Goal: Task Accomplishment & Management: Complete application form

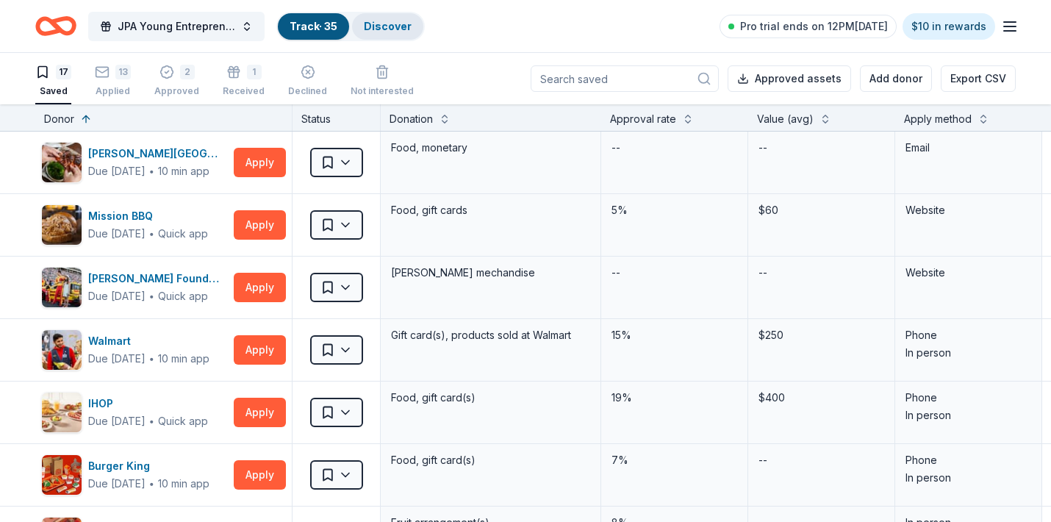
click at [392, 25] on link "Discover" at bounding box center [388, 26] width 48 height 12
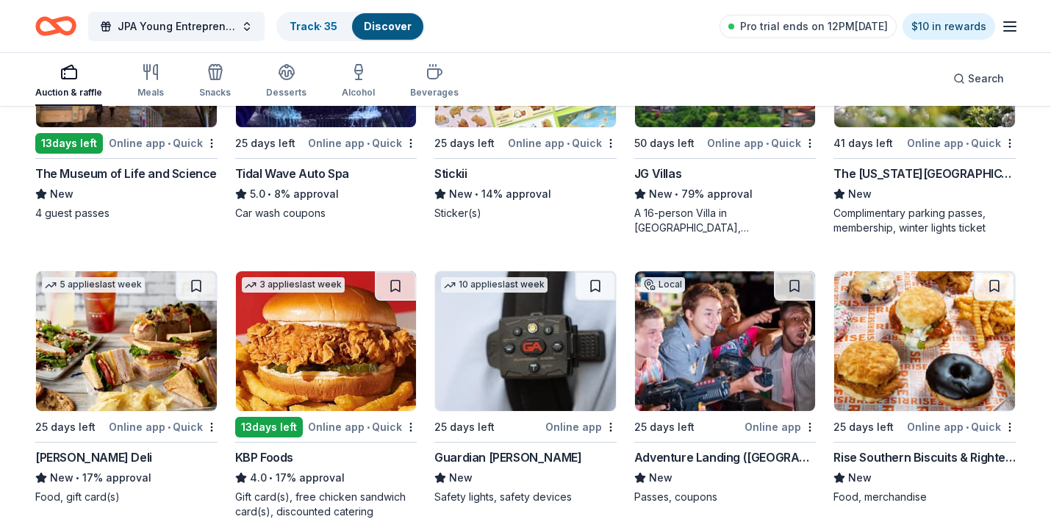
scroll to position [1414, 0]
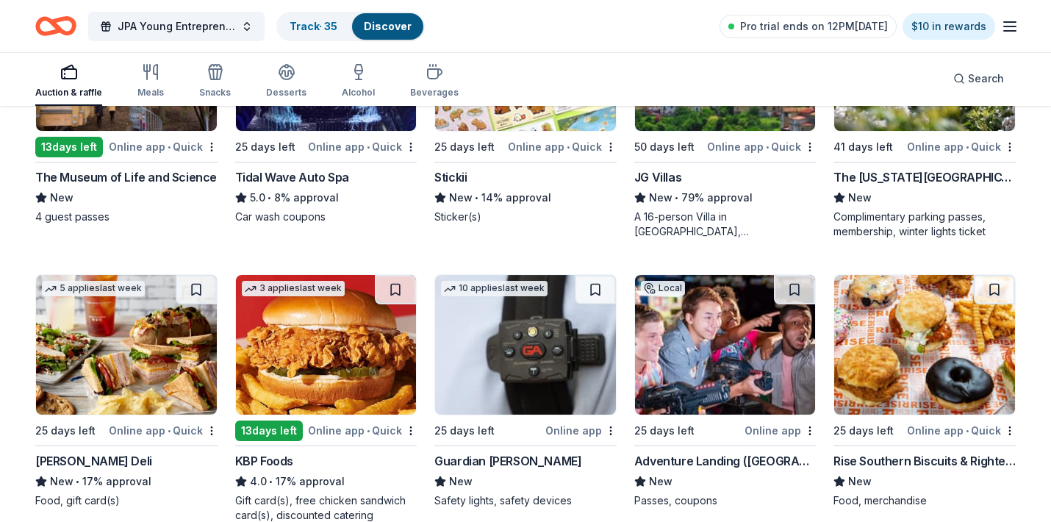
click at [727, 462] on div "Adventure Landing (Raleigh)" at bounding box center [725, 461] width 182 height 18
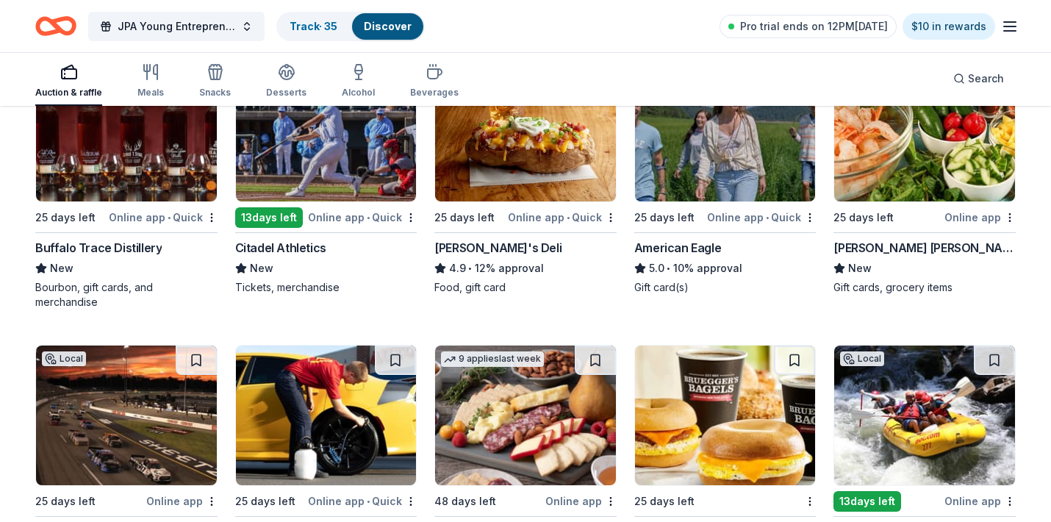
scroll to position [2172, 0]
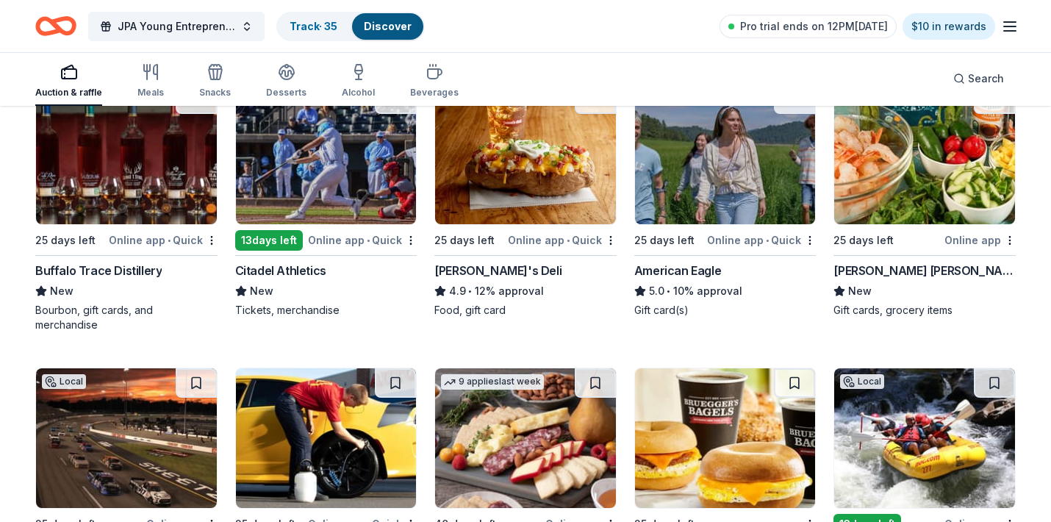
click at [285, 270] on div "Citadel Athletics" at bounding box center [280, 271] width 91 height 18
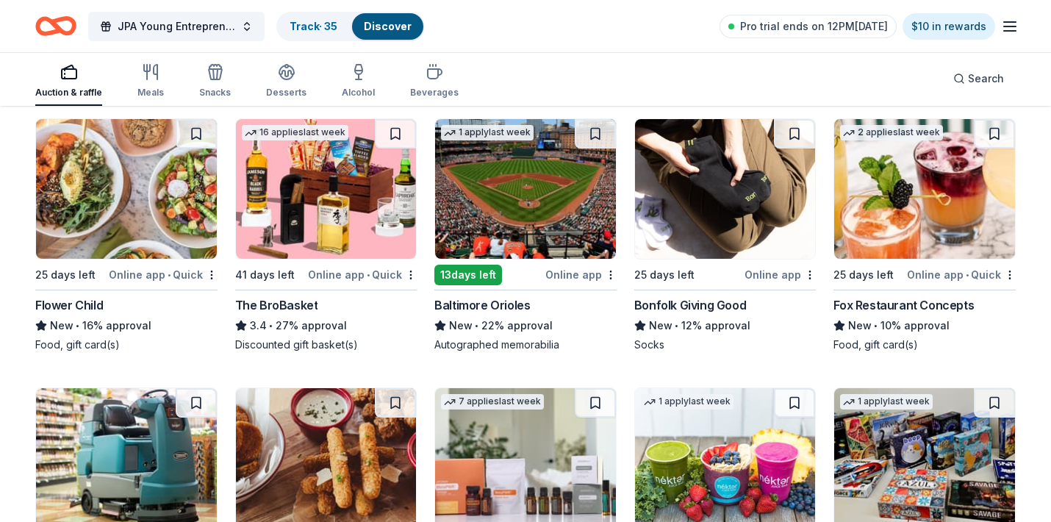
scroll to position [2961, 0]
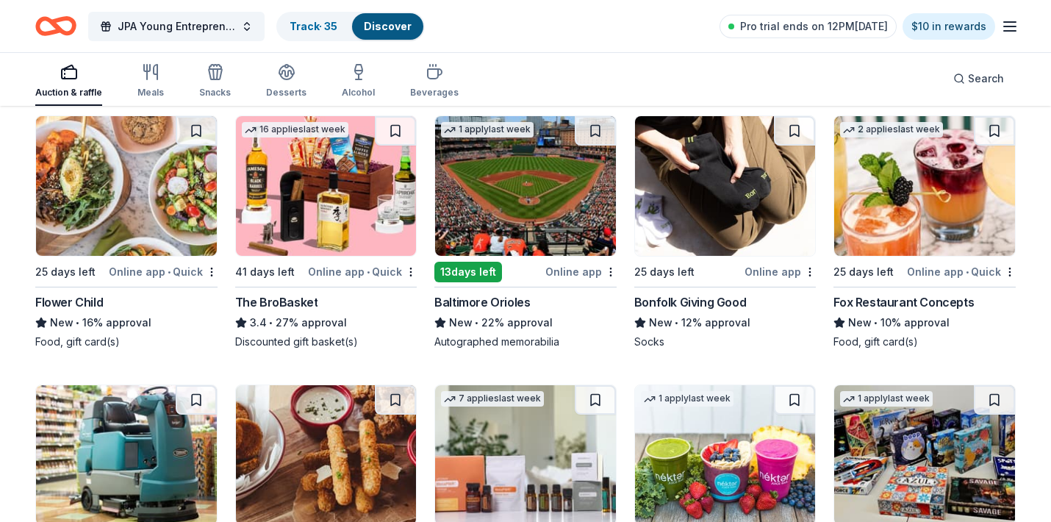
click at [718, 299] on div "Bonfolk Giving Good" at bounding box center [690, 302] width 112 height 18
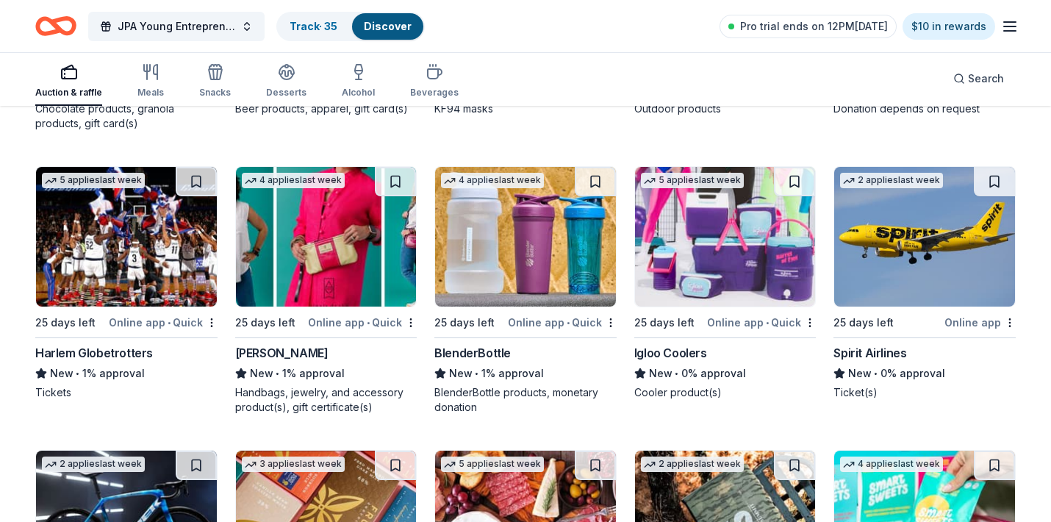
scroll to position [8212, 0]
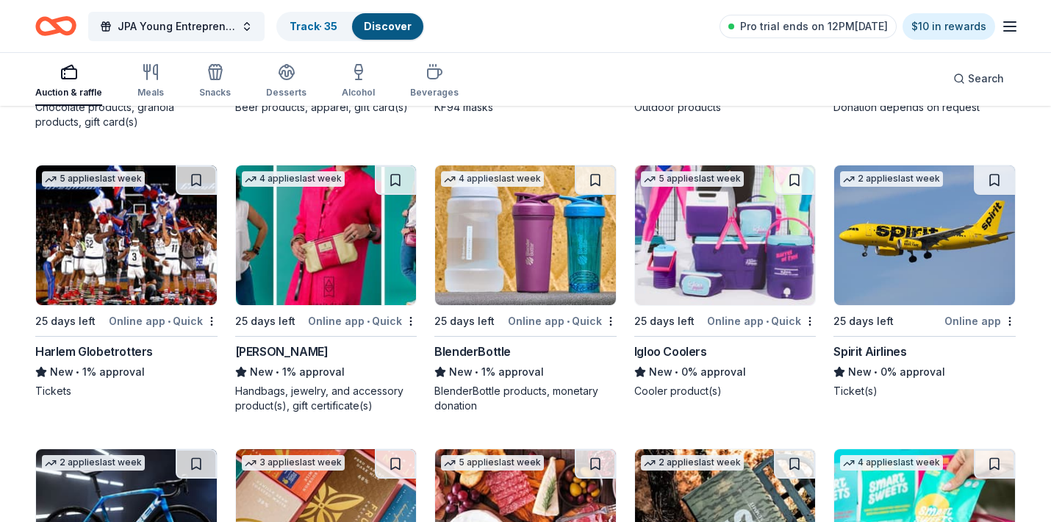
click at [678, 349] on div "Igloo Coolers" at bounding box center [670, 351] width 73 height 18
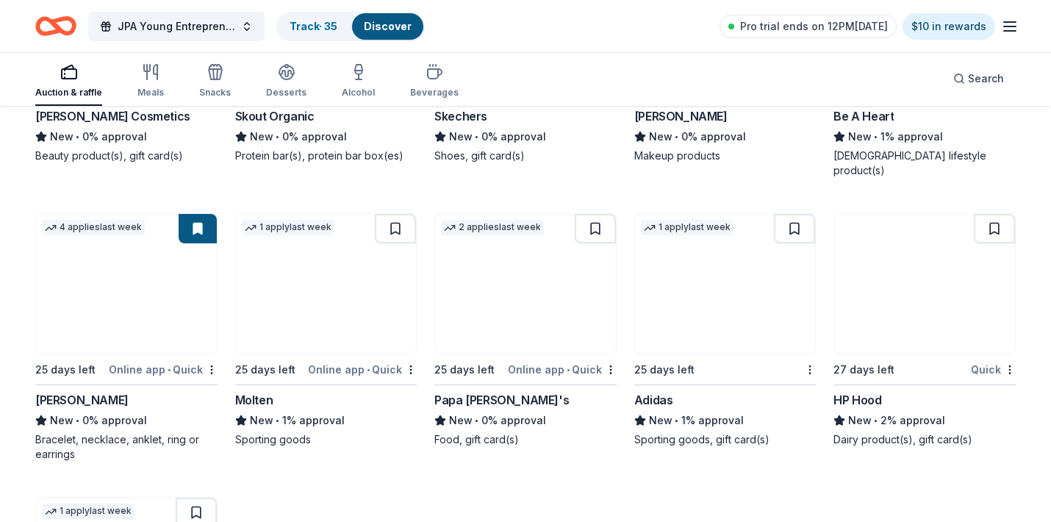
scroll to position [10272, 0]
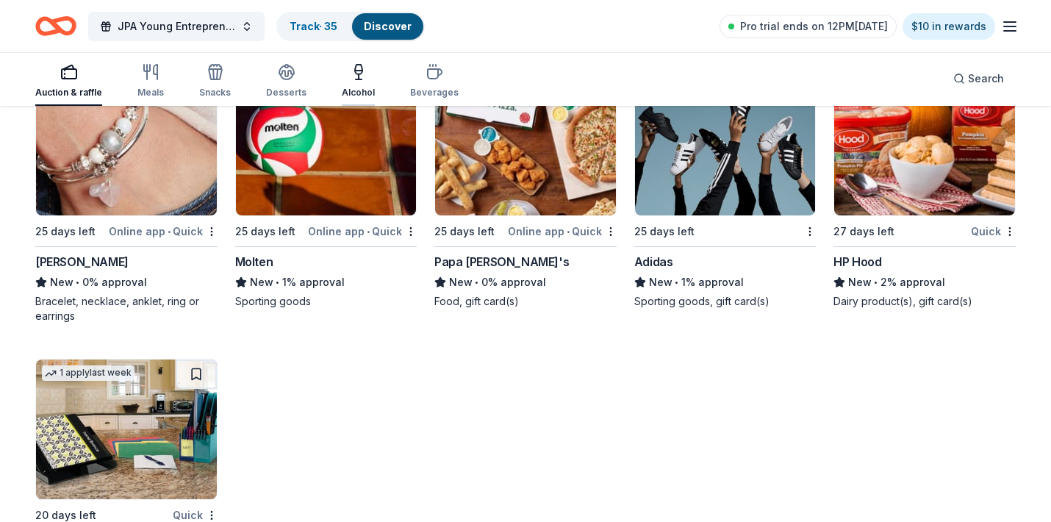
click at [357, 87] on div "Alcohol" at bounding box center [358, 93] width 33 height 12
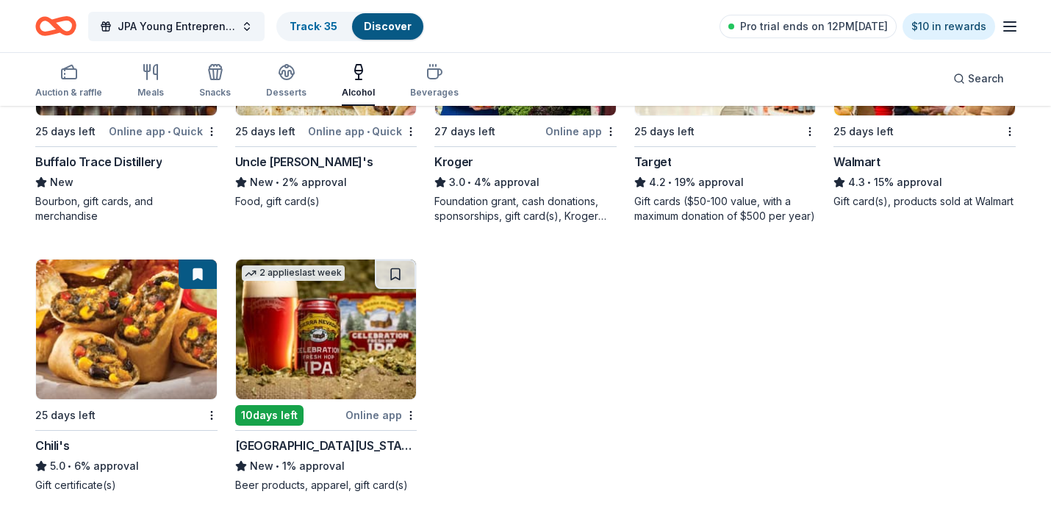
scroll to position [564, 0]
click at [428, 70] on icon "button" at bounding box center [435, 74] width 14 height 10
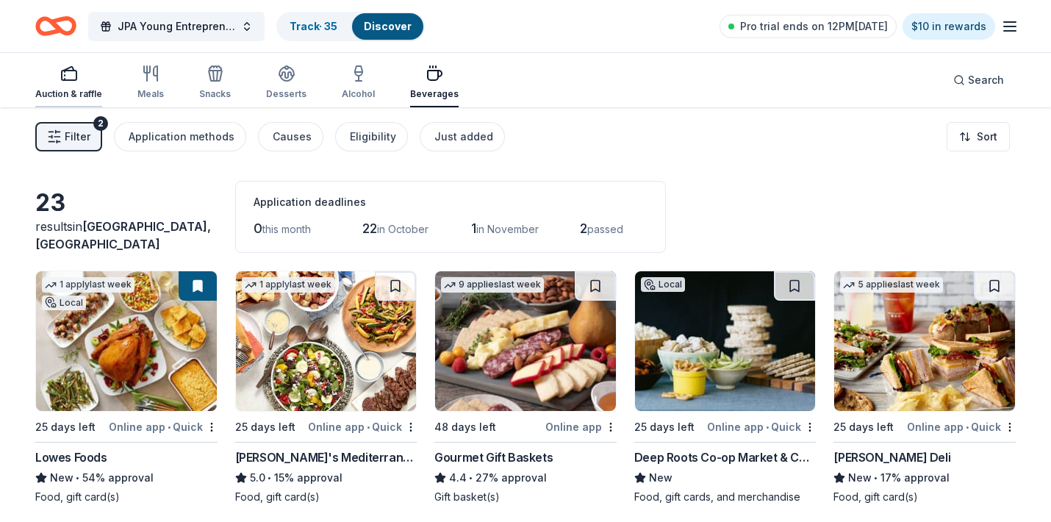
click at [69, 77] on icon "button" at bounding box center [69, 74] width 18 height 18
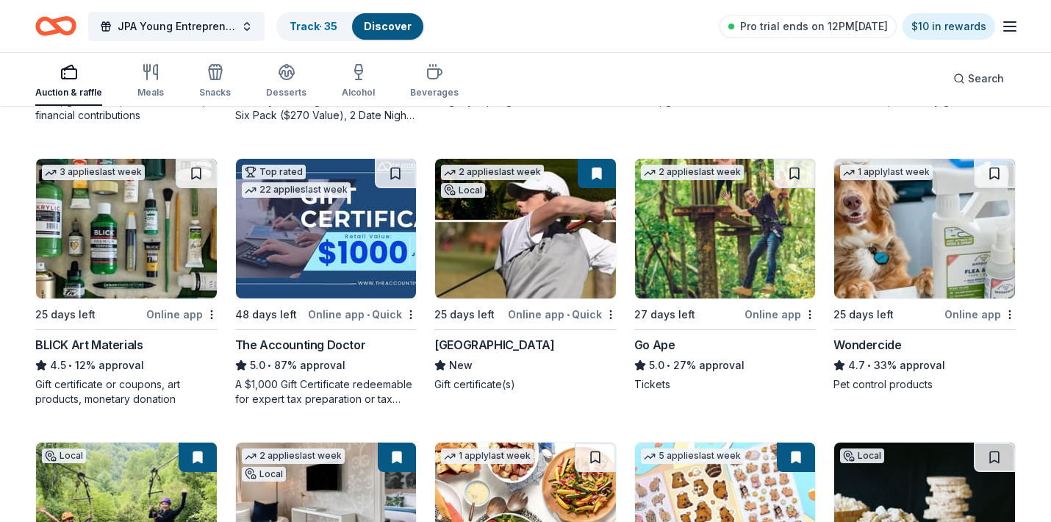
scroll to position [680, 0]
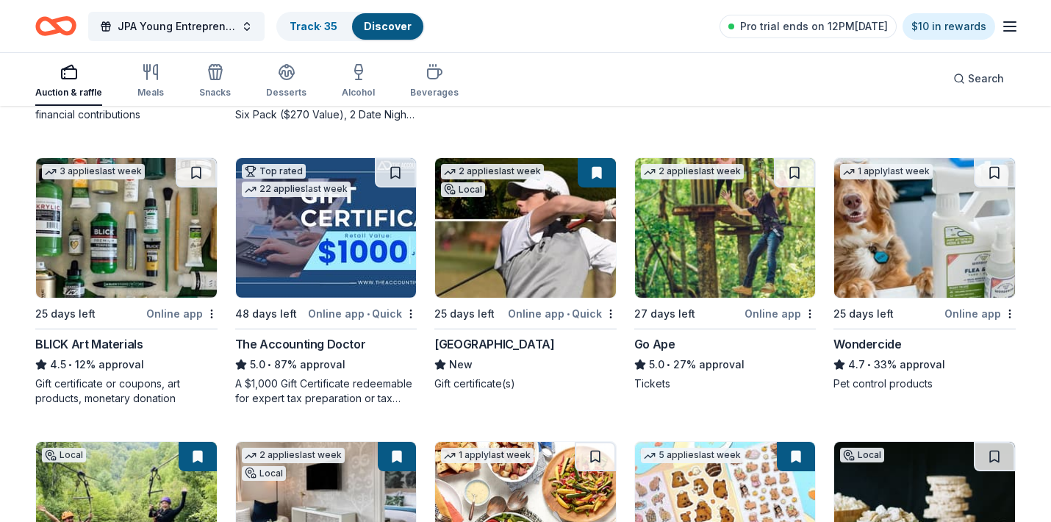
click at [664, 345] on div "Go Ape" at bounding box center [654, 344] width 41 height 18
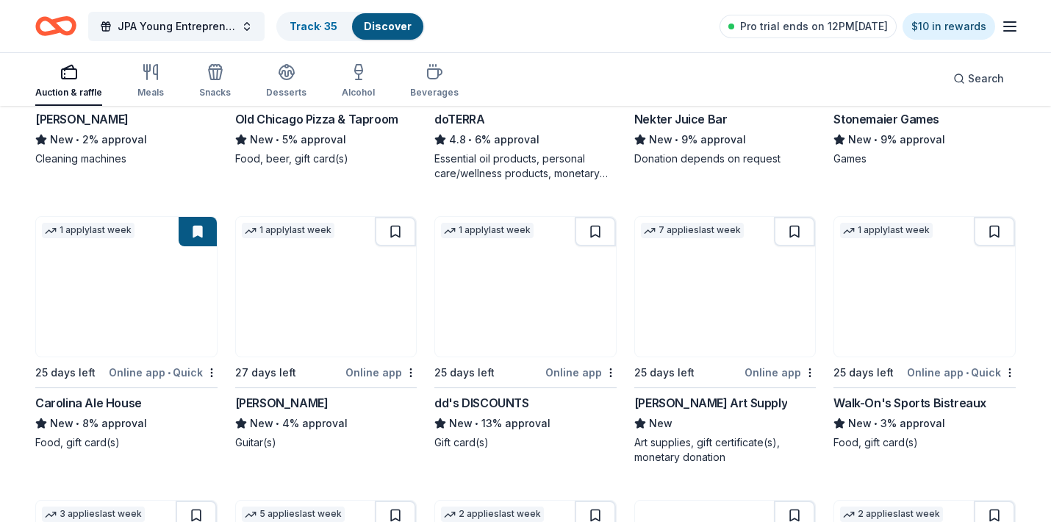
scroll to position [3415, 0]
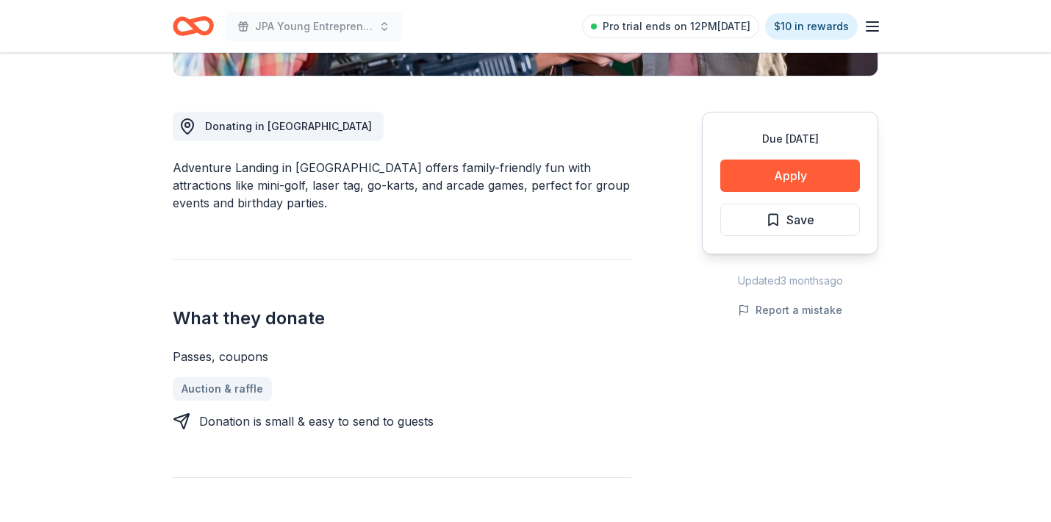
scroll to position [375, 0]
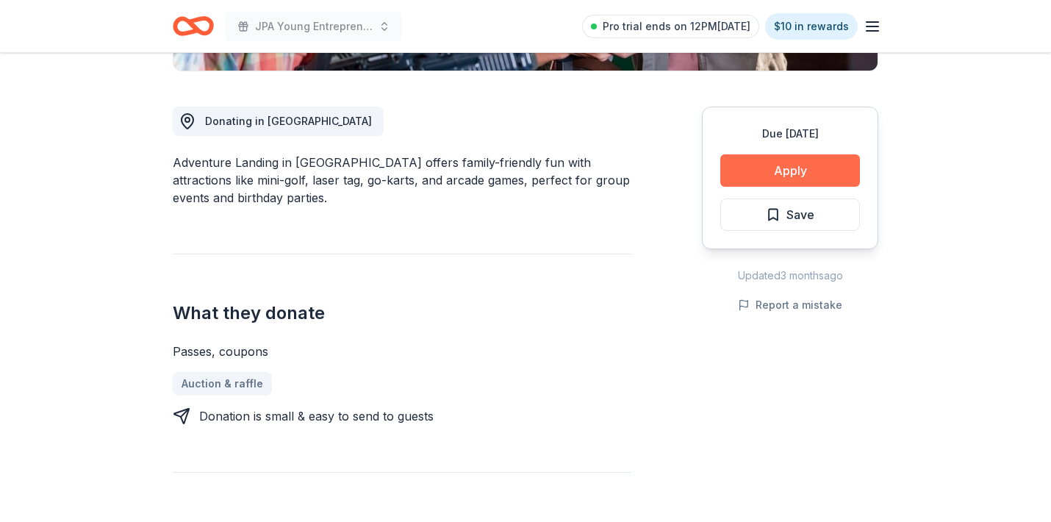
click at [788, 166] on button "Apply" at bounding box center [790, 170] width 140 height 32
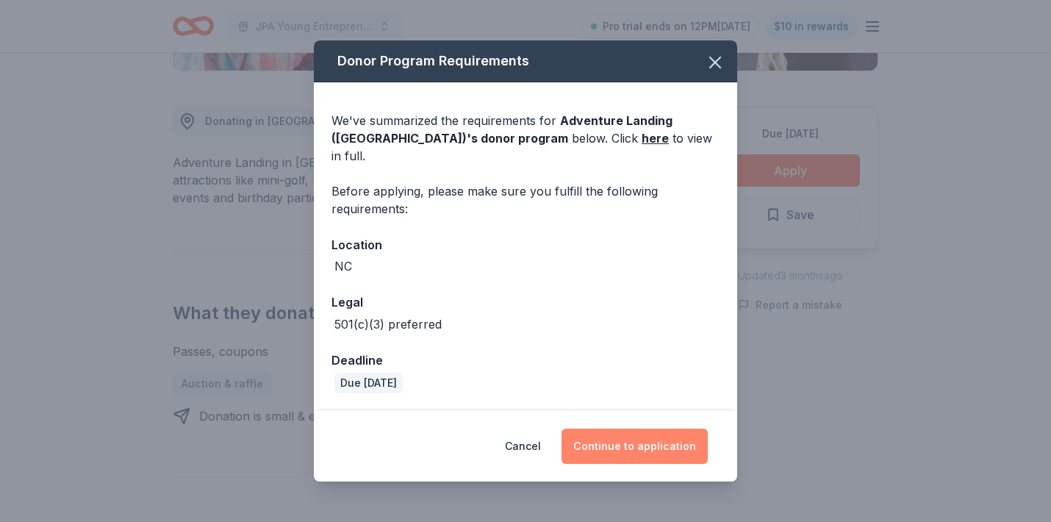
click at [669, 431] on button "Continue to application" at bounding box center [634, 445] width 146 height 35
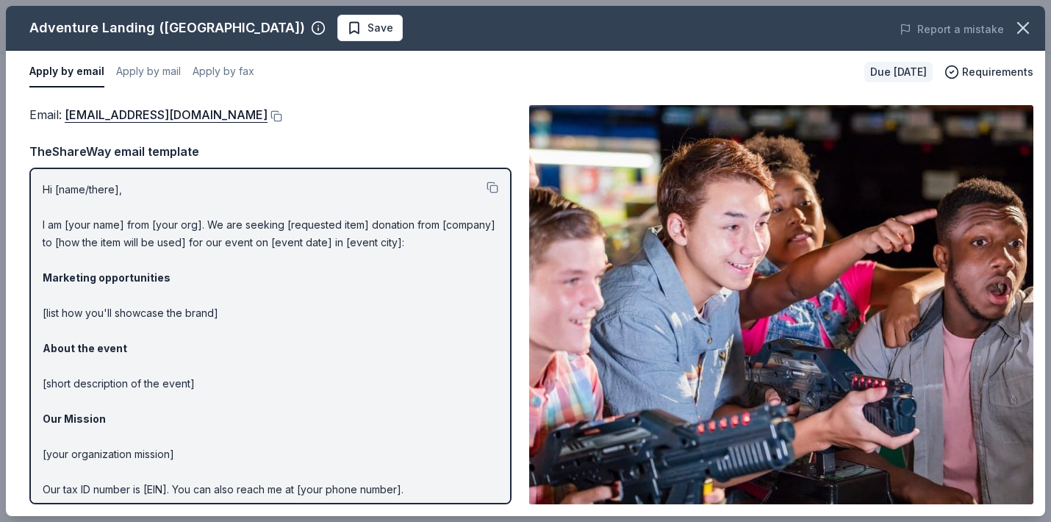
scroll to position [0, 0]
click at [267, 117] on button at bounding box center [274, 116] width 15 height 12
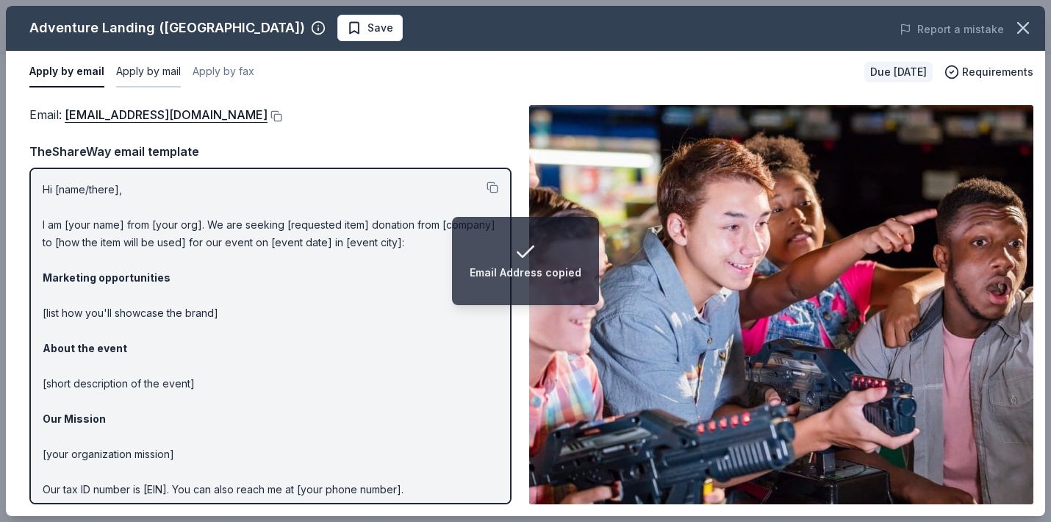
click at [162, 73] on button "Apply by mail" at bounding box center [148, 72] width 65 height 31
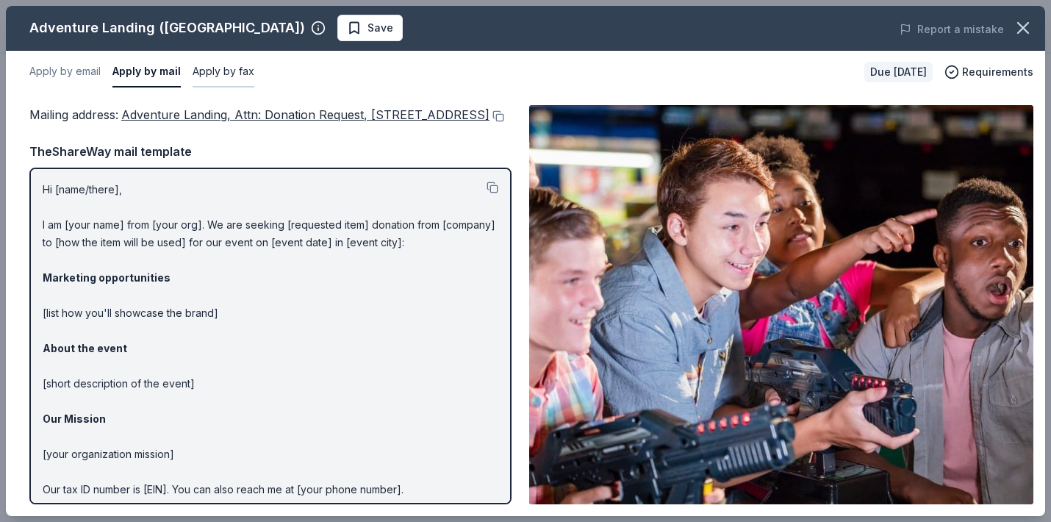
click at [220, 65] on button "Apply by fax" at bounding box center [223, 72] width 62 height 31
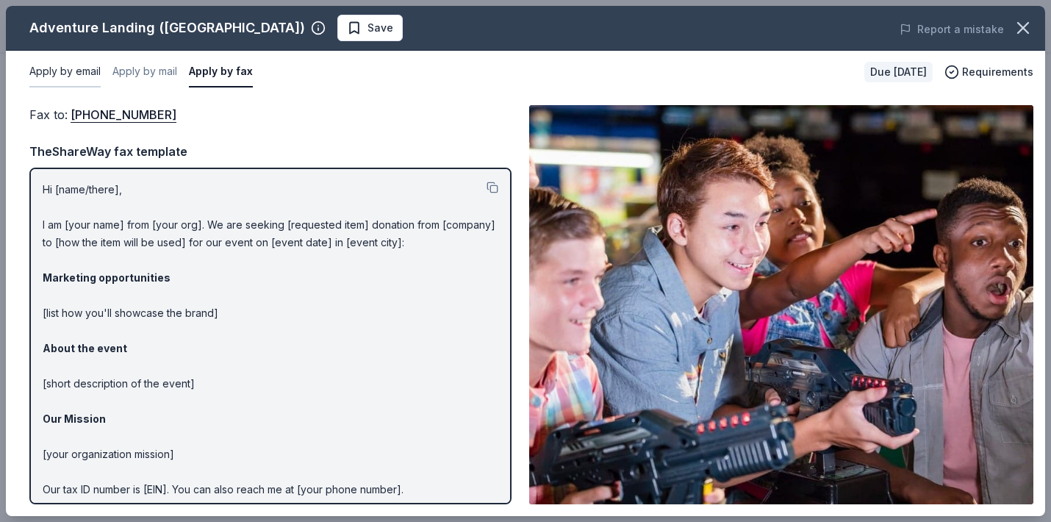
click at [71, 71] on button "Apply by email" at bounding box center [64, 72] width 71 height 31
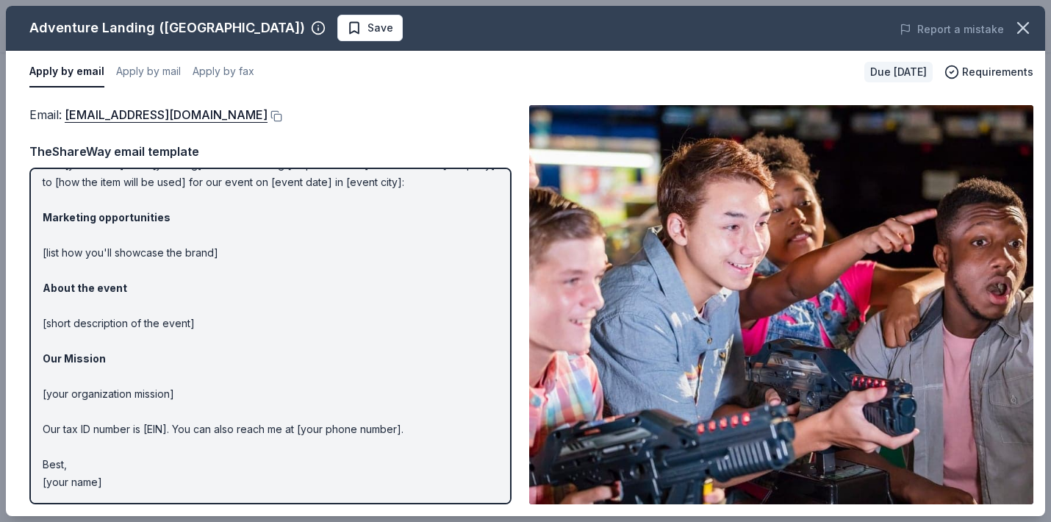
scroll to position [60, 0]
click at [1025, 24] on icon "button" at bounding box center [1022, 28] width 21 height 21
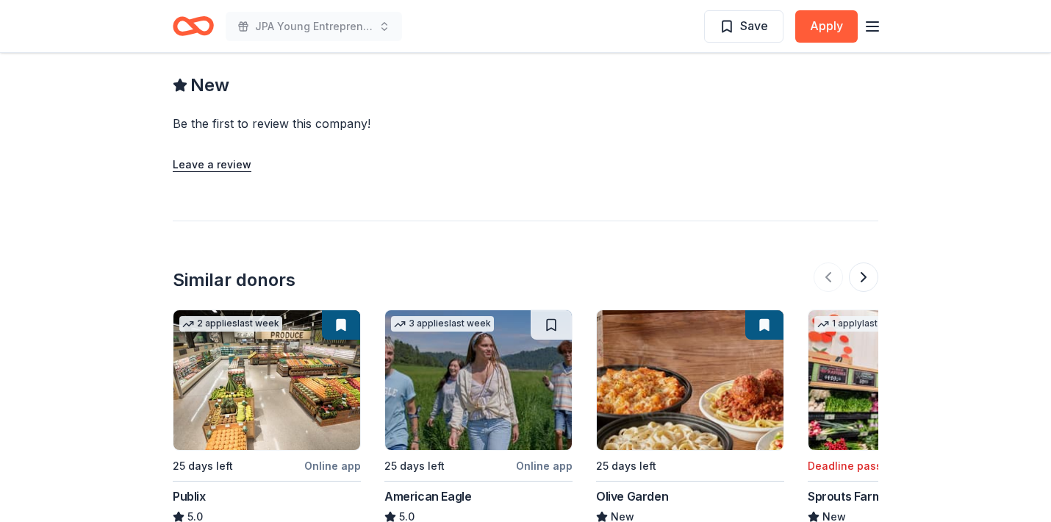
scroll to position [1377, 0]
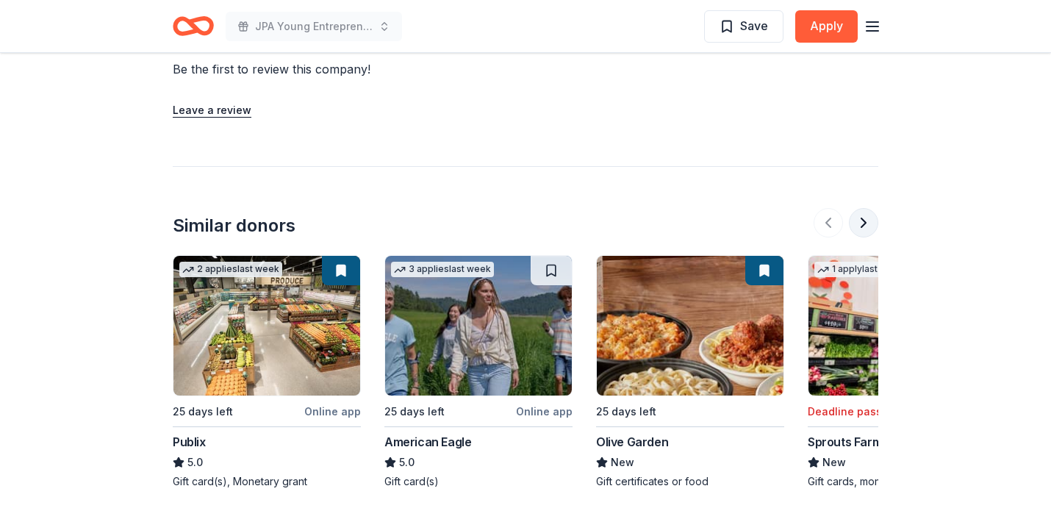
click at [866, 227] on button at bounding box center [863, 222] width 29 height 29
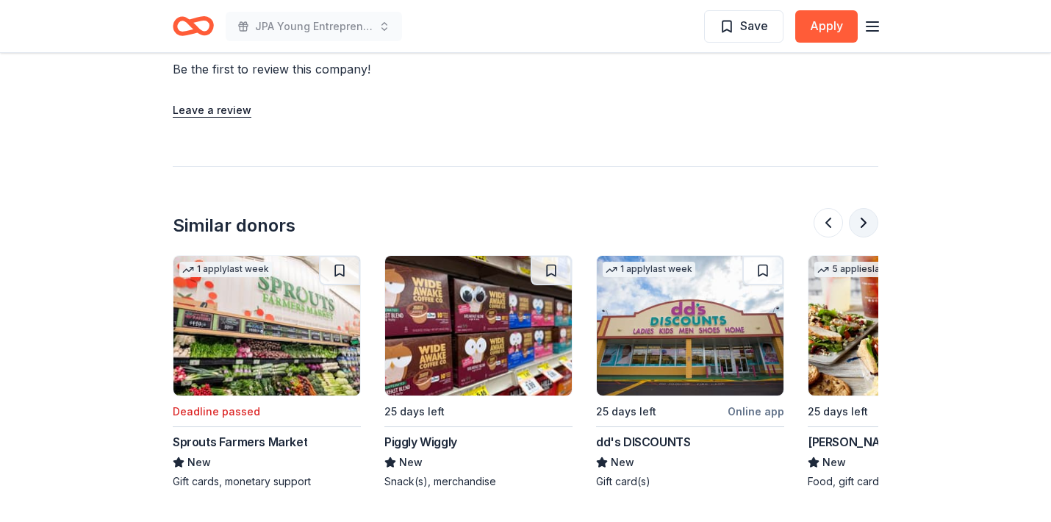
click at [866, 227] on button at bounding box center [863, 222] width 29 height 29
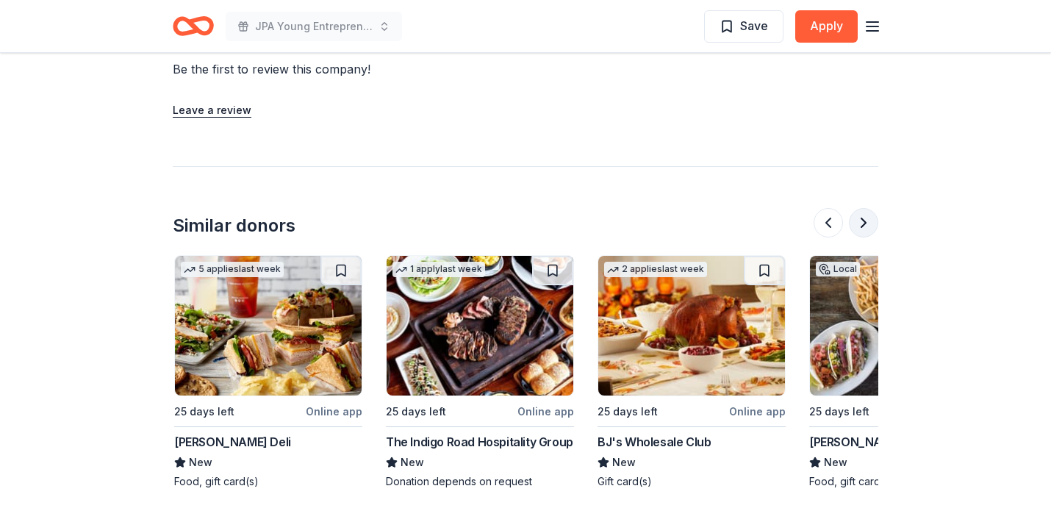
scroll to position [0, 1269]
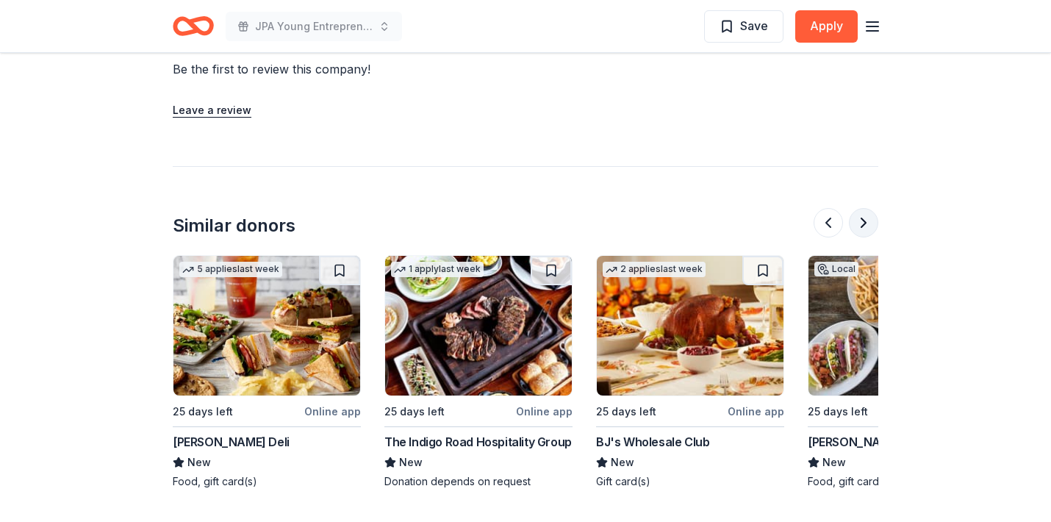
click at [866, 227] on button at bounding box center [863, 222] width 29 height 29
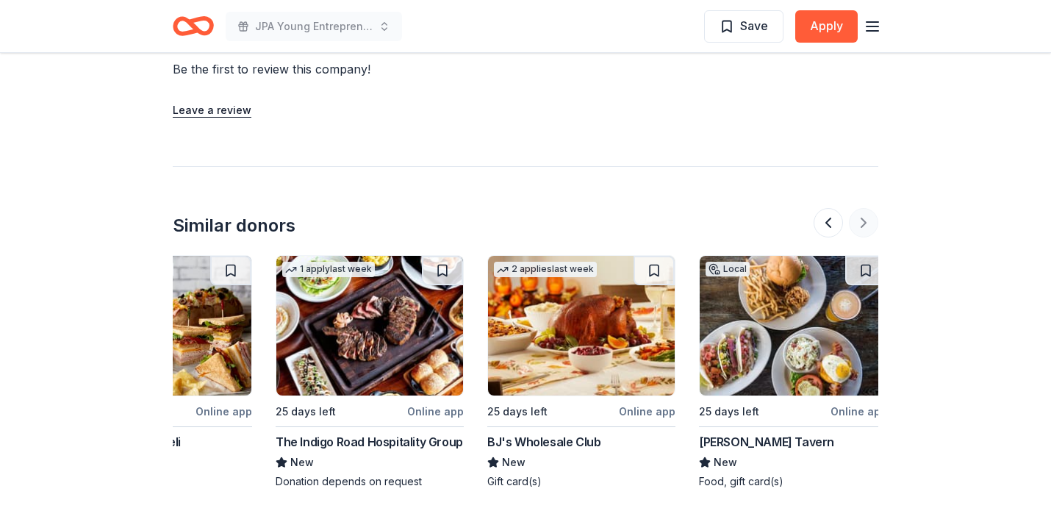
scroll to position [0, 1387]
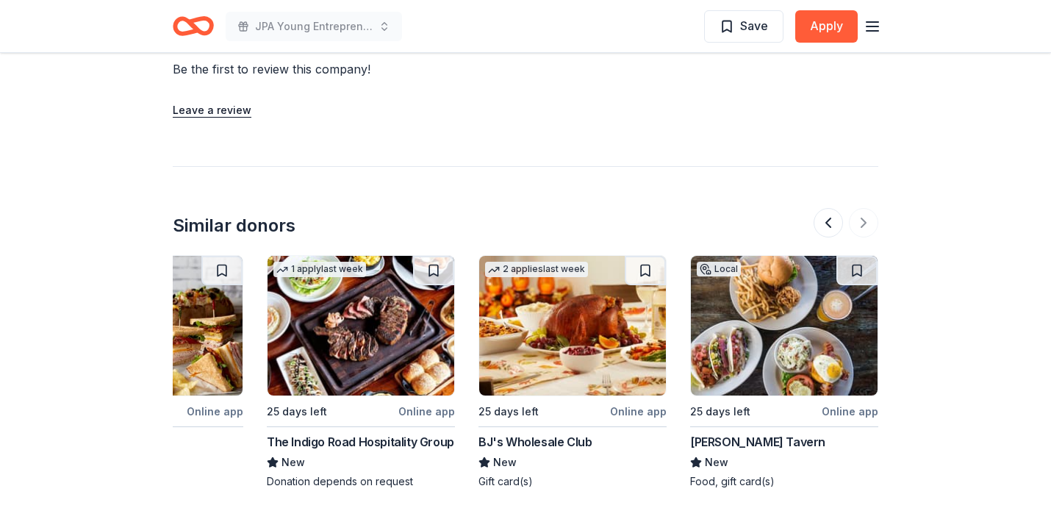
click at [722, 443] on div "Poe's Tavern" at bounding box center [757, 442] width 135 height 18
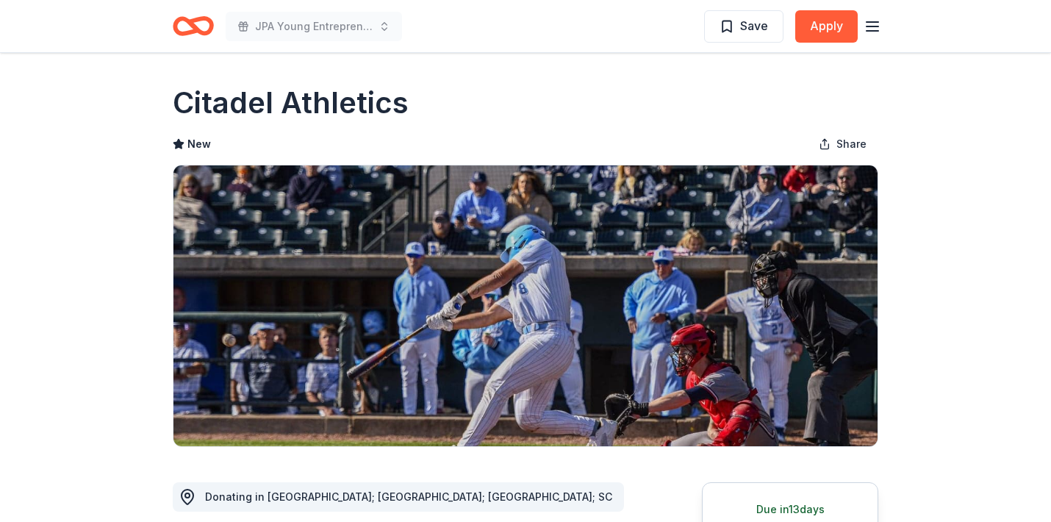
scroll to position [0, 0]
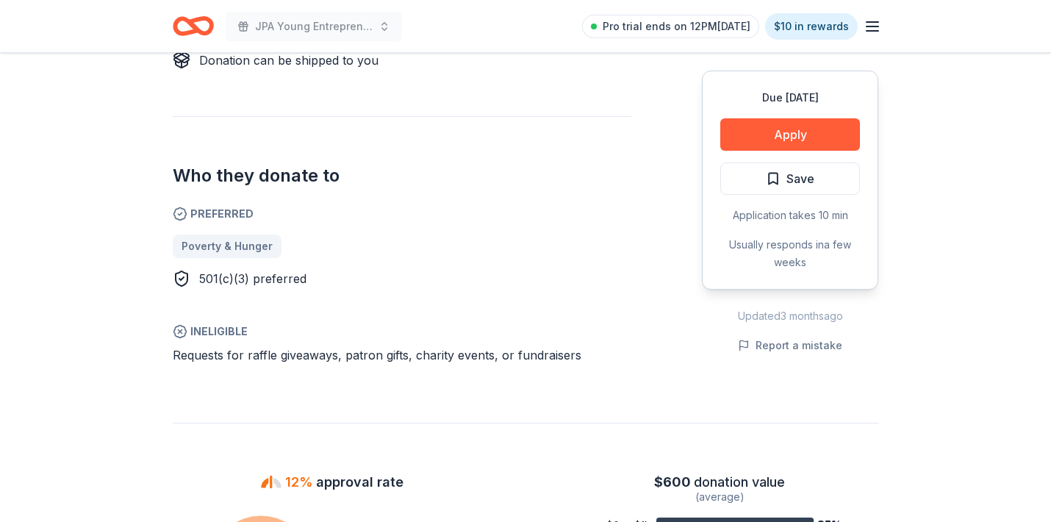
scroll to position [727, 0]
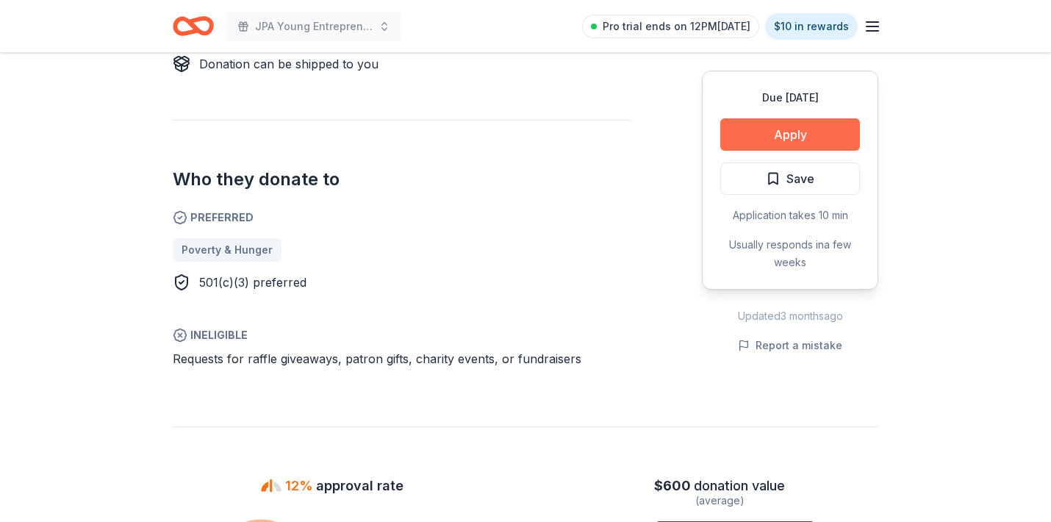
click at [816, 129] on button "Apply" at bounding box center [790, 134] width 140 height 32
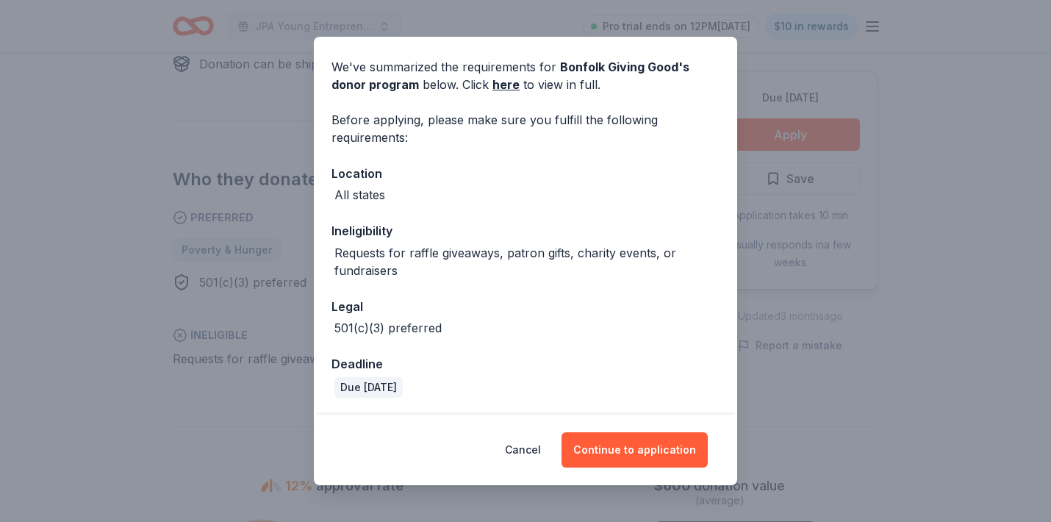
scroll to position [49, 0]
click at [641, 447] on button "Continue to application" at bounding box center [634, 449] width 146 height 35
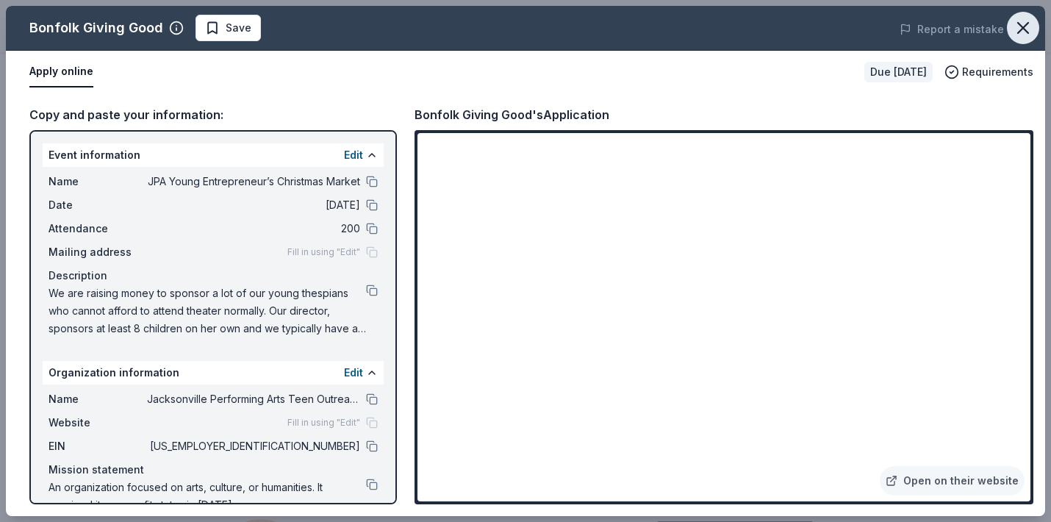
click at [1018, 32] on icon "button" at bounding box center [1022, 28] width 10 height 10
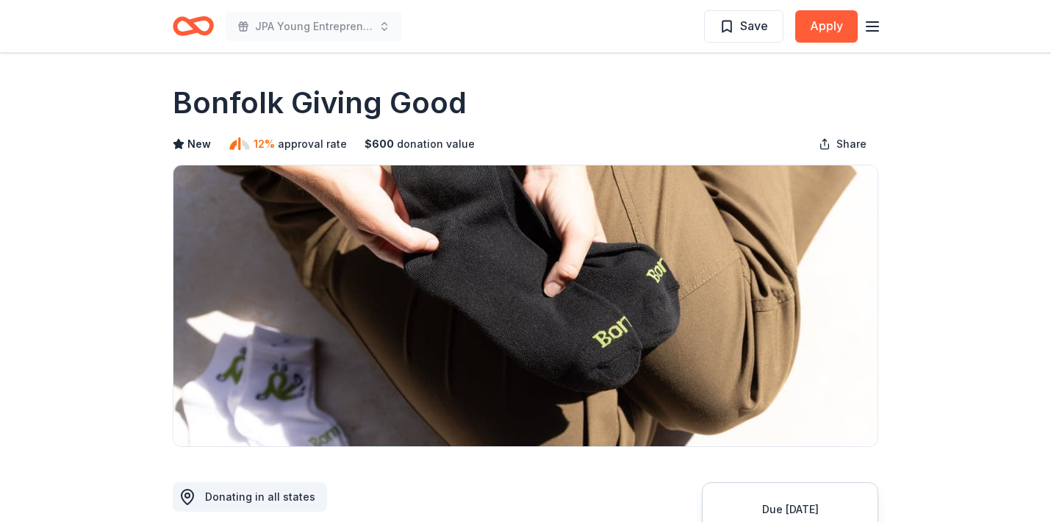
scroll to position [0, 0]
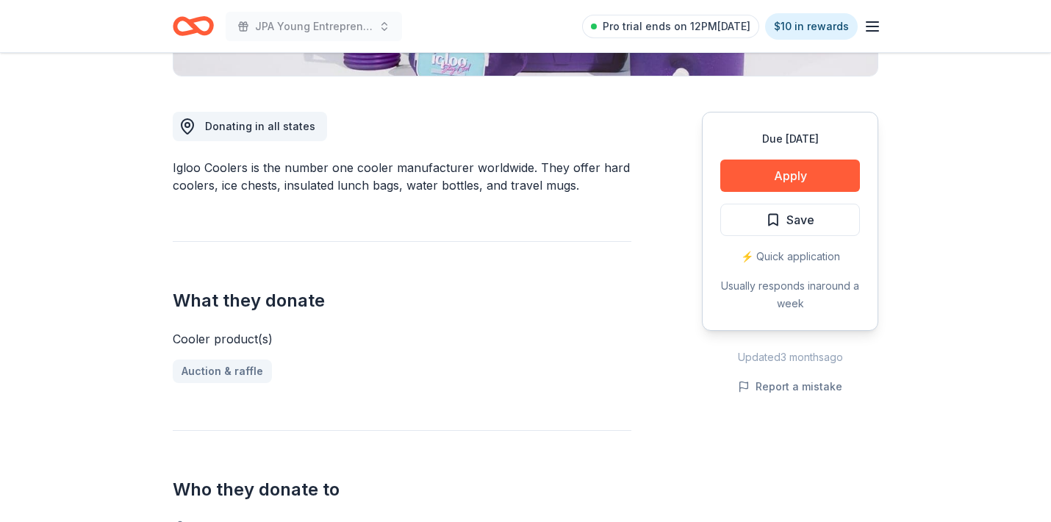
scroll to position [371, 0]
click at [807, 177] on button "Apply" at bounding box center [790, 175] width 140 height 32
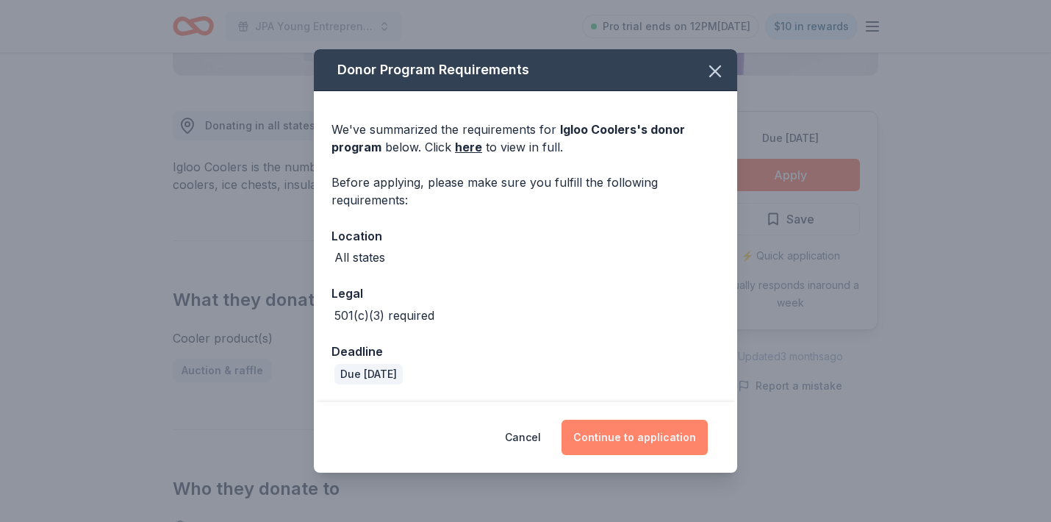
click at [666, 429] on button "Continue to application" at bounding box center [634, 436] width 146 height 35
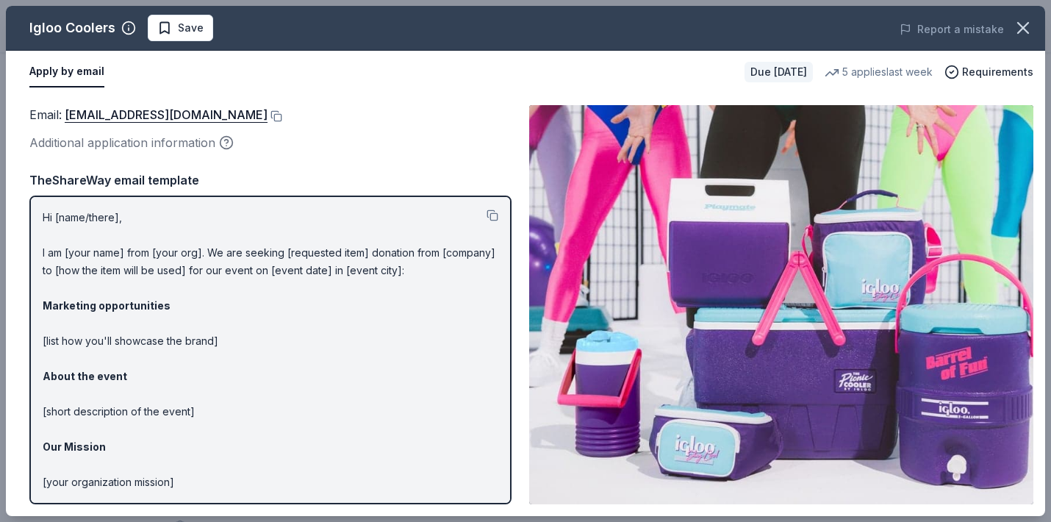
scroll to position [0, 0]
click at [267, 113] on button at bounding box center [274, 116] width 15 height 12
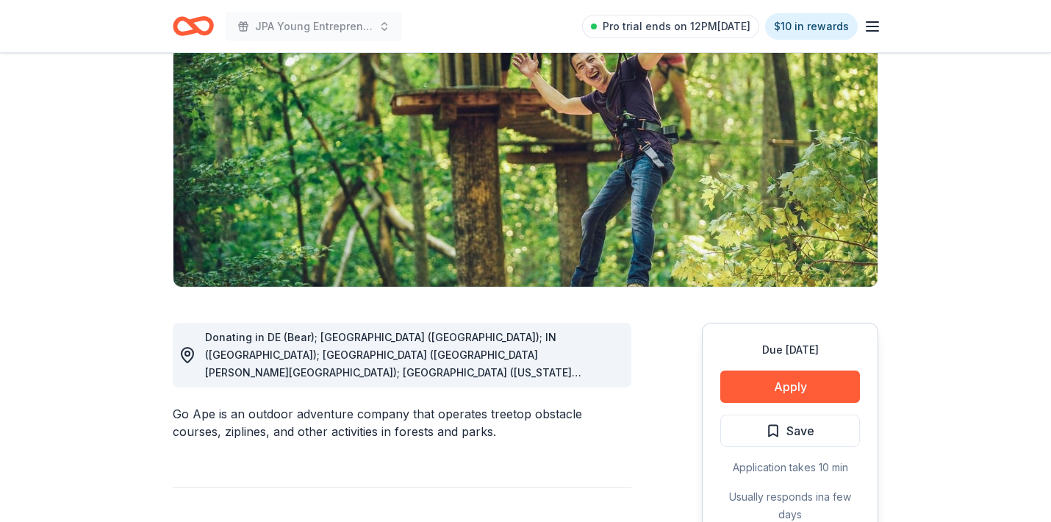
scroll to position [161, 0]
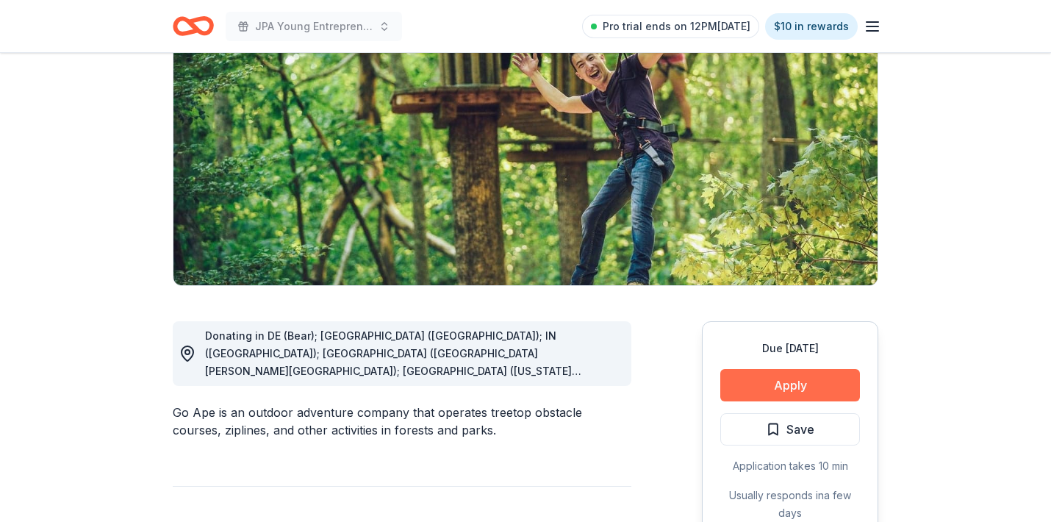
click at [786, 382] on button "Apply" at bounding box center [790, 385] width 140 height 32
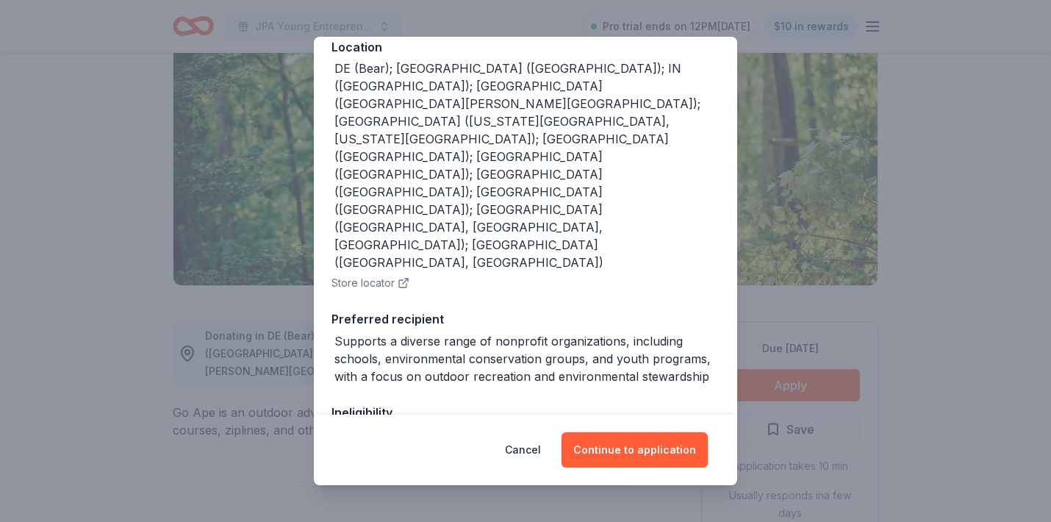
scroll to position [192, 0]
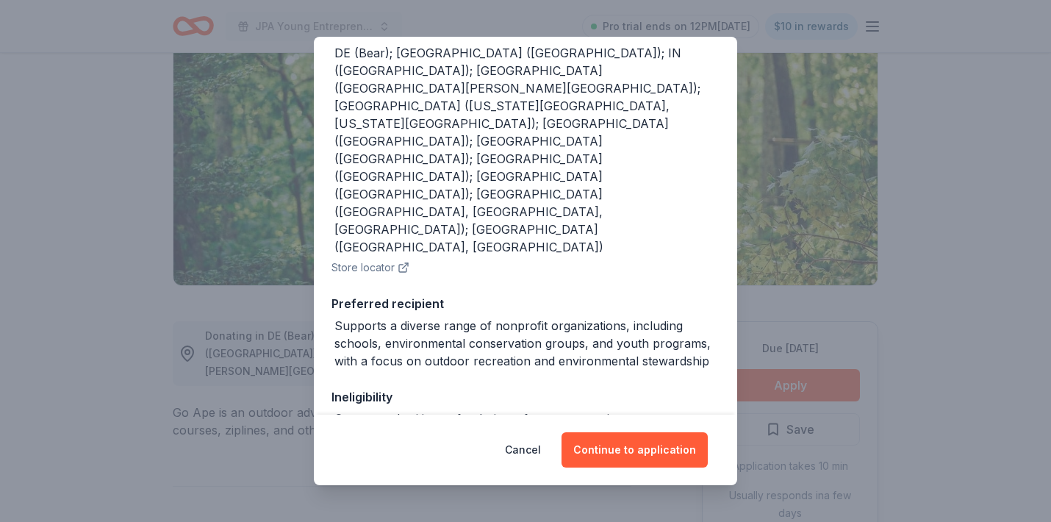
click at [990, 228] on div "Donor Program Requirements We've summarized the requirements for Go Ape 's dono…" at bounding box center [525, 261] width 1051 height 522
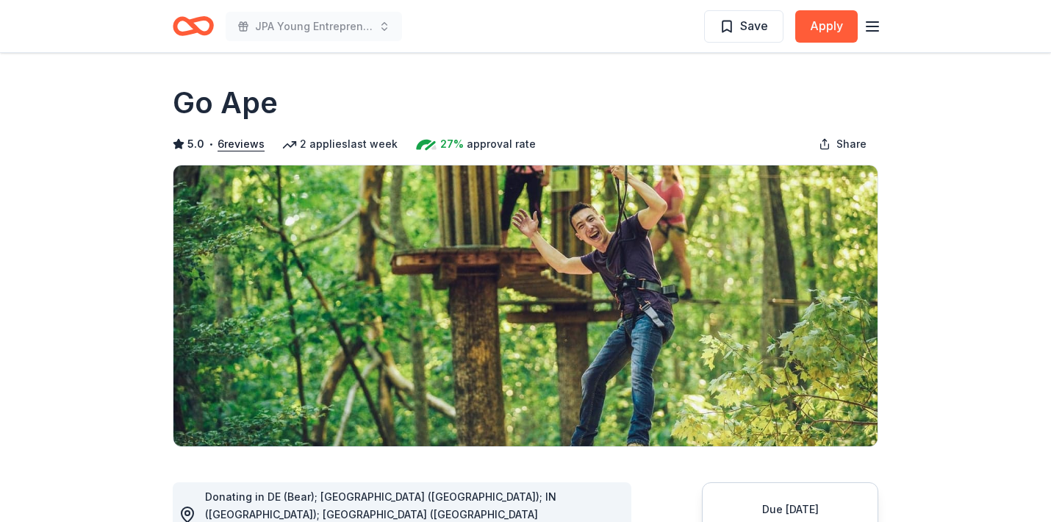
scroll to position [0, 0]
